Goal: Communication & Community: Answer question/provide support

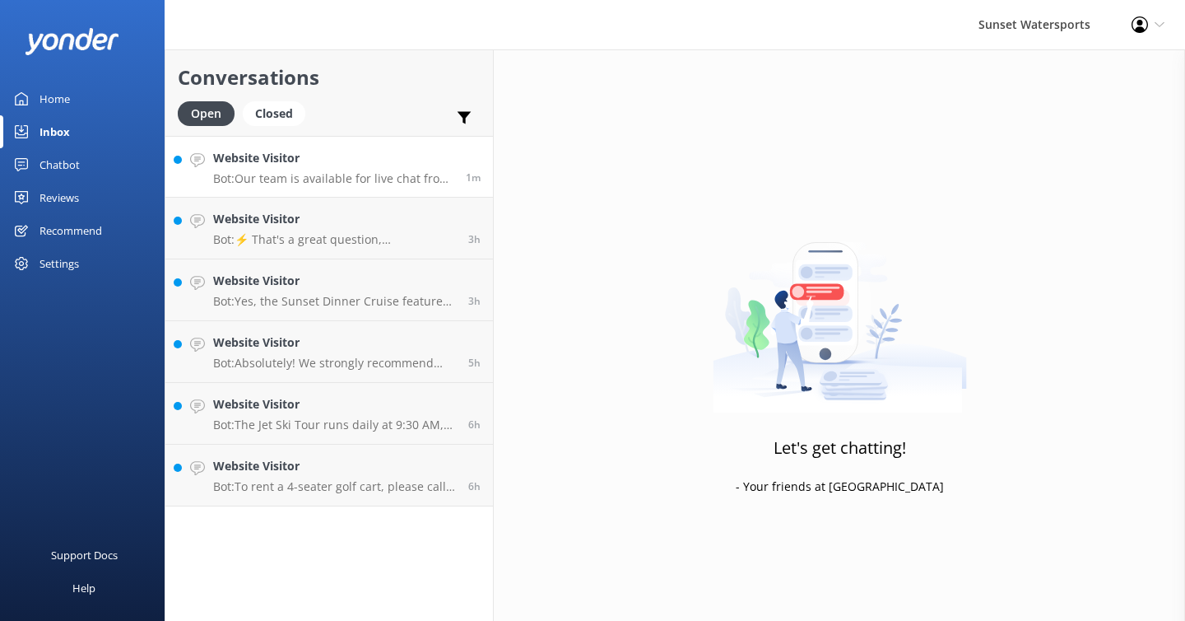
click at [401, 191] on link "Website Visitor Bot: Our team is available for live chat from 8am to 8pm. If yo…" at bounding box center [329, 167] width 328 height 62
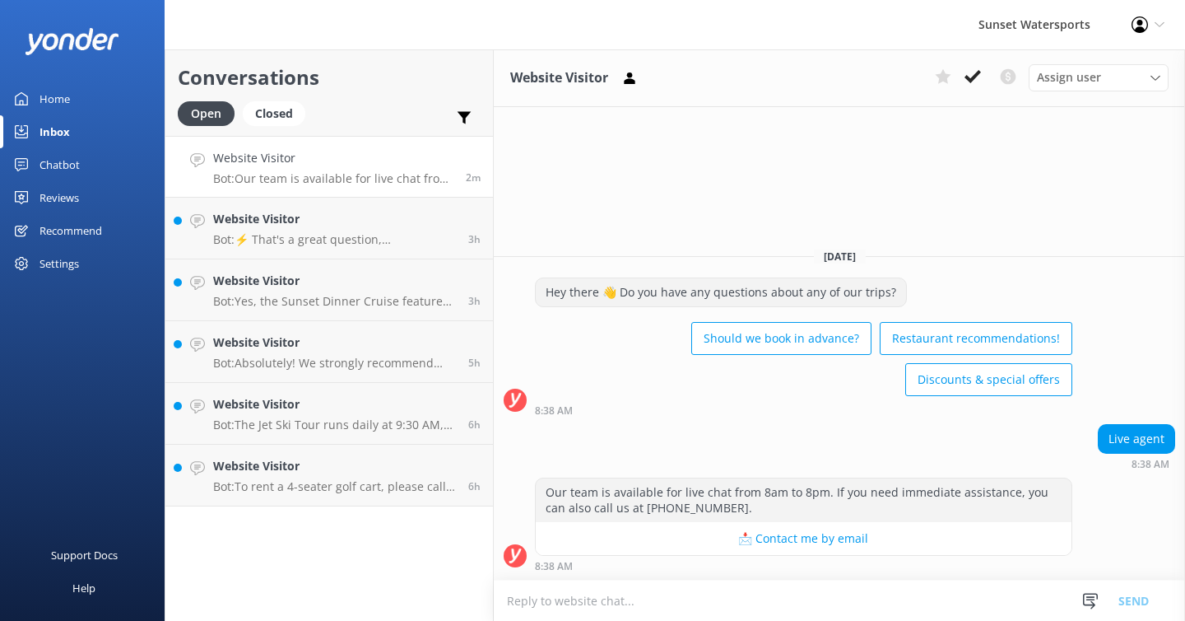
click at [547, 605] on textarea at bounding box center [839, 600] width 691 height 40
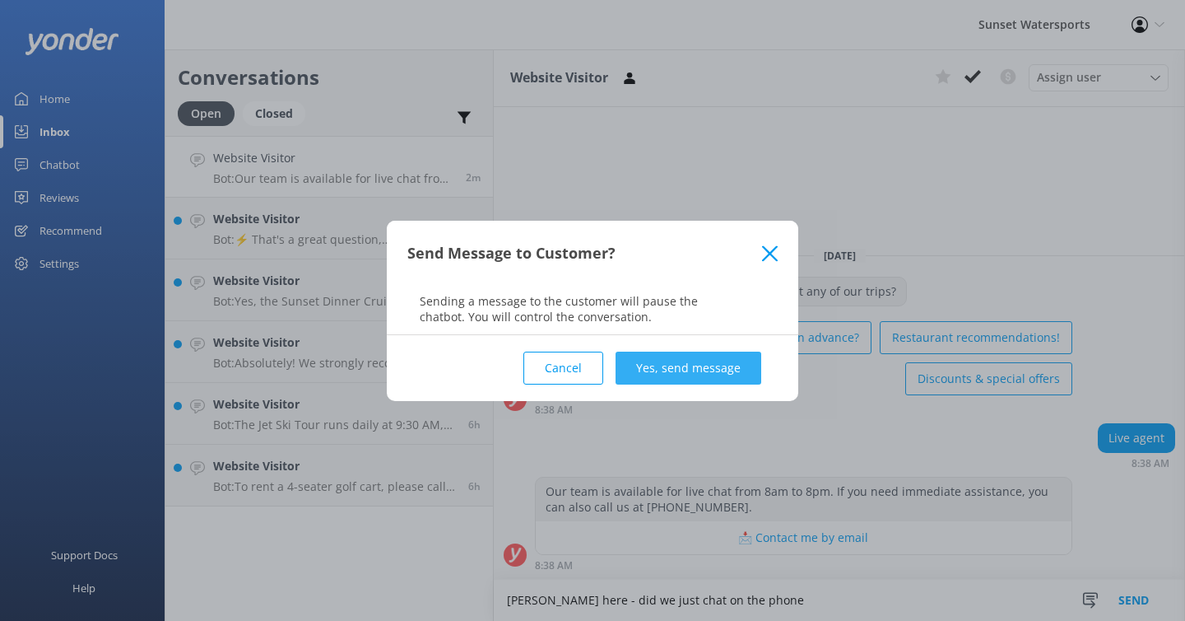
type textarea "[PERSON_NAME] here - did we just chat on the phone"
click at [718, 374] on button "Yes, send message" at bounding box center [689, 367] width 146 height 33
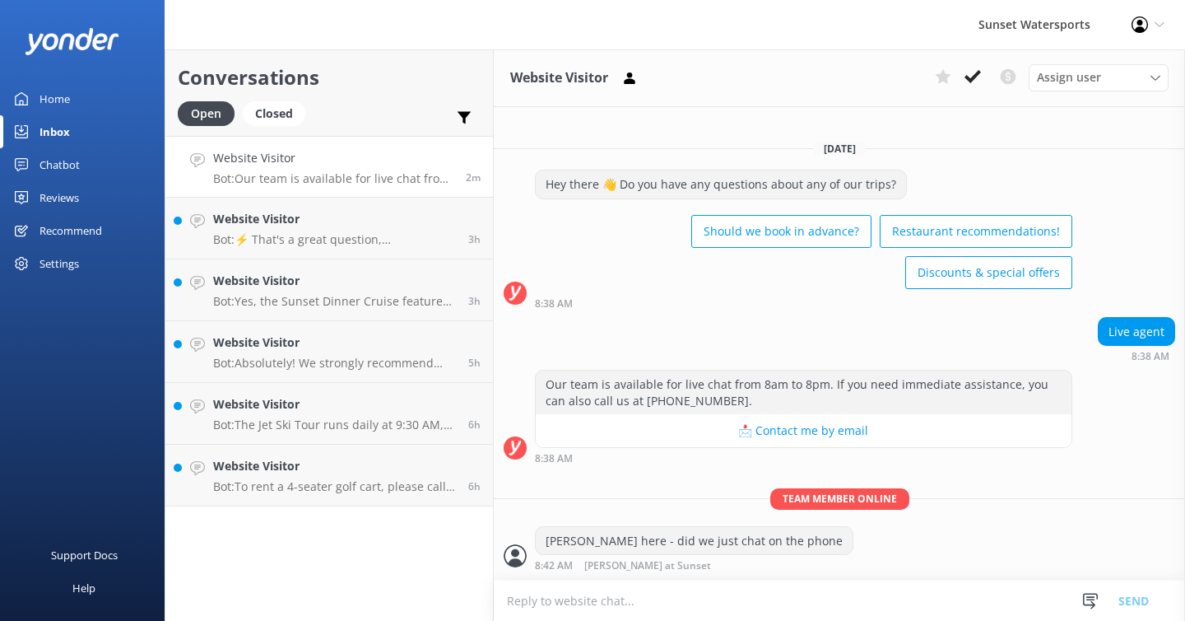
click at [565, 607] on textarea at bounding box center [839, 600] width 691 height 40
type textarea "i"
type textarea "C"
type textarea "You can call me on our office number - [PHONE_NUMBER]"
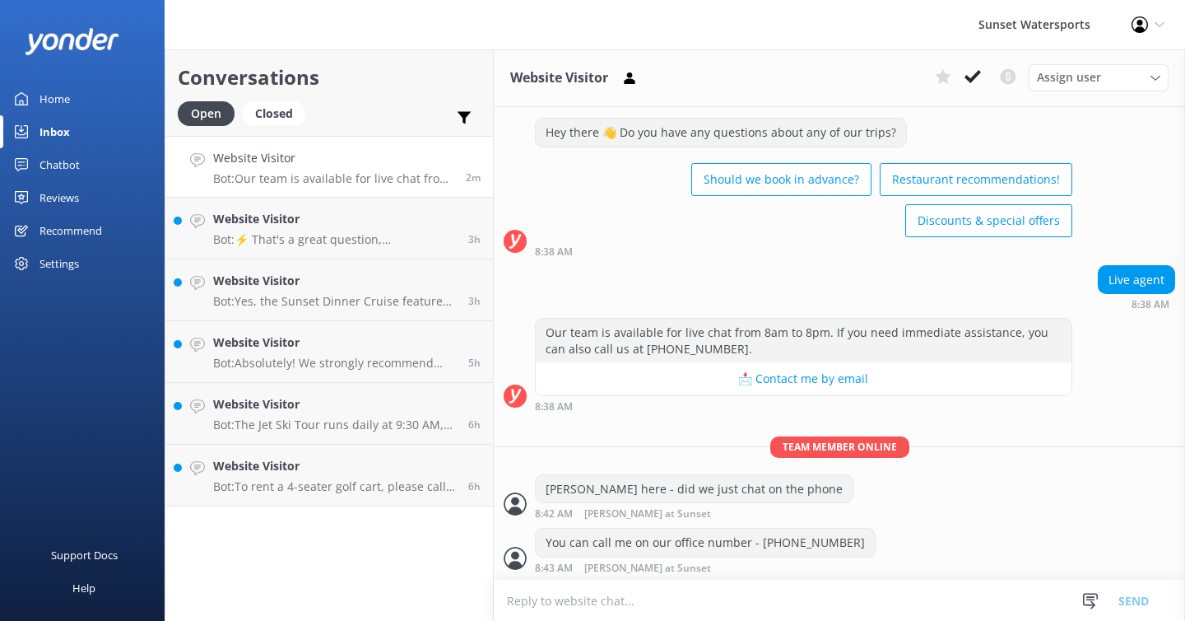
scroll to position [33, 0]
